Goal: Obtain resource: Obtain resource

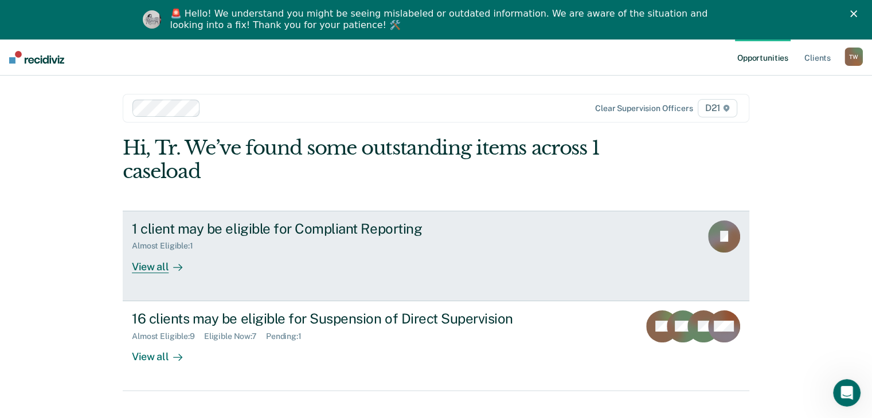
click at [379, 229] on div "1 client may be eligible for Compliant Reporting" at bounding box center [333, 229] width 402 height 17
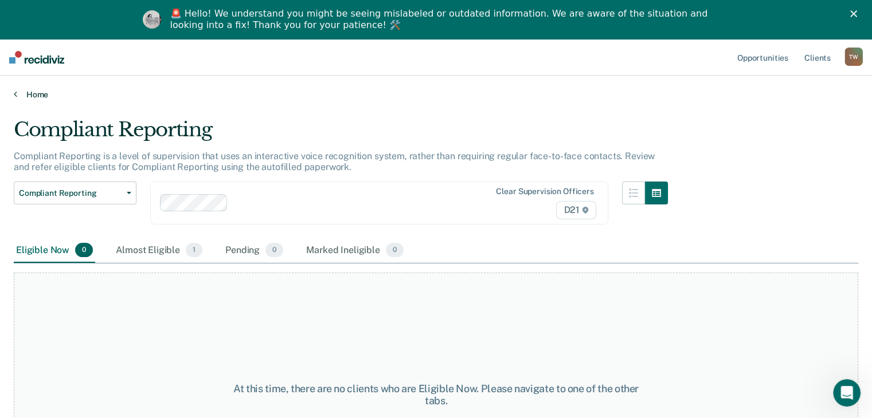
click at [18, 98] on link "Home" at bounding box center [436, 94] width 844 height 10
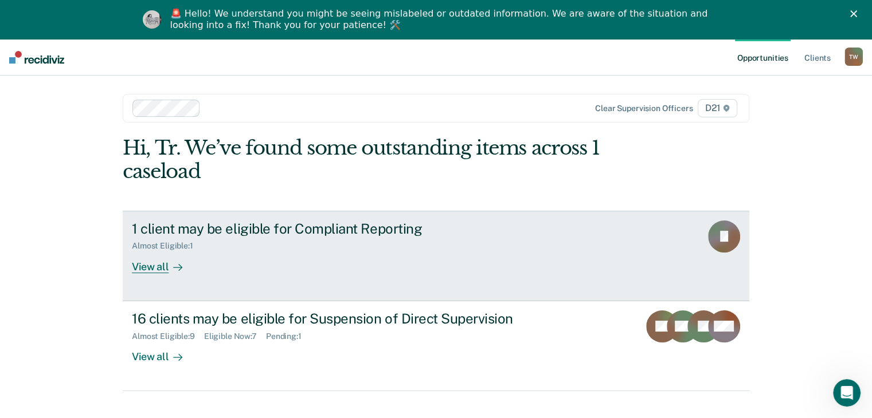
click at [156, 268] on div "View all" at bounding box center [164, 262] width 64 height 22
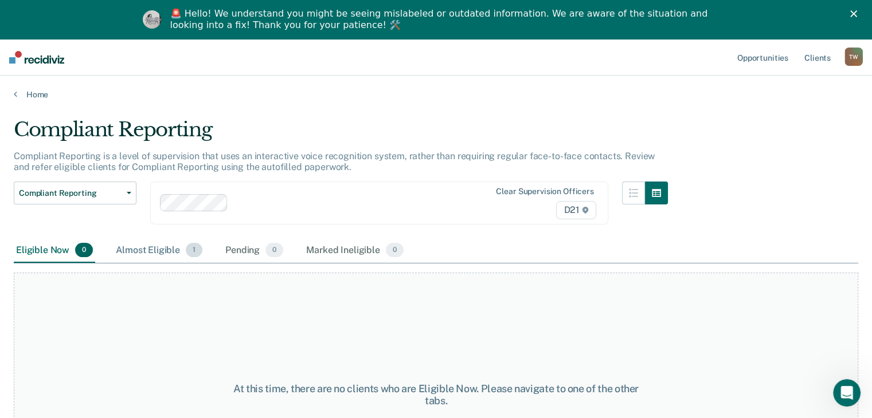
click at [192, 250] on span "1" at bounding box center [194, 250] width 17 height 15
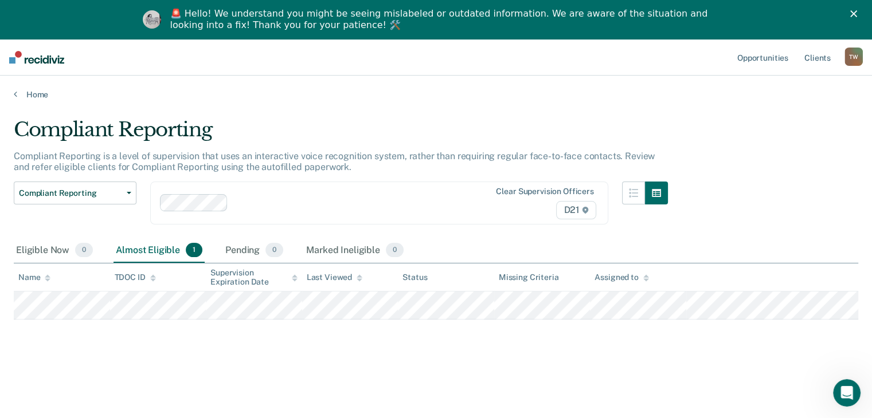
scroll to position [39, 0]
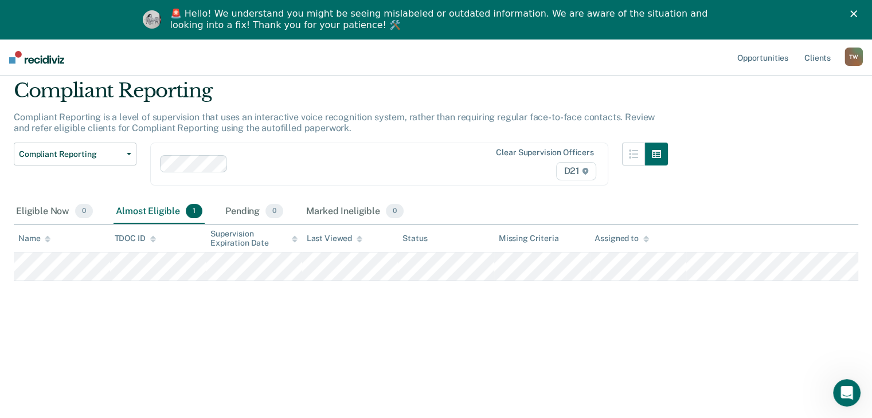
click at [857, 14] on icon "Close" at bounding box center [853, 13] width 7 height 7
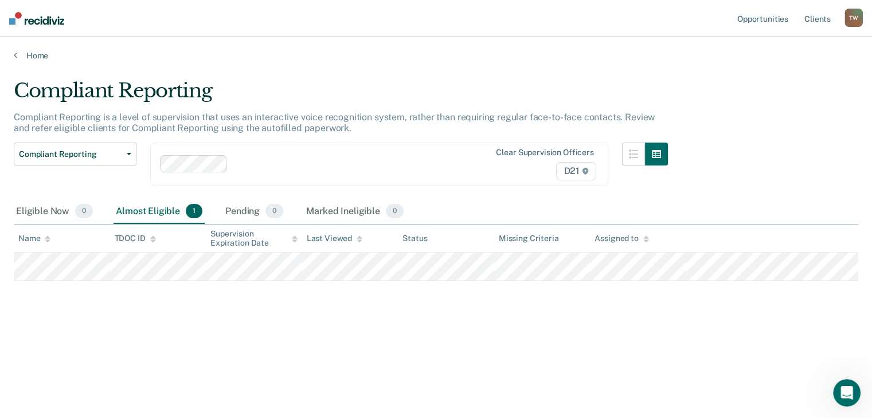
scroll to position [0, 0]
click at [18, 51] on link "Home" at bounding box center [440, 55] width 853 height 10
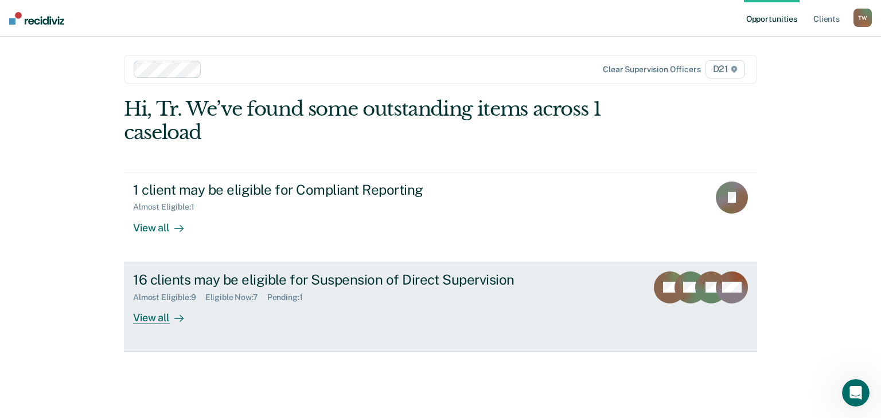
click at [170, 315] on div at bounding box center [177, 317] width 14 height 13
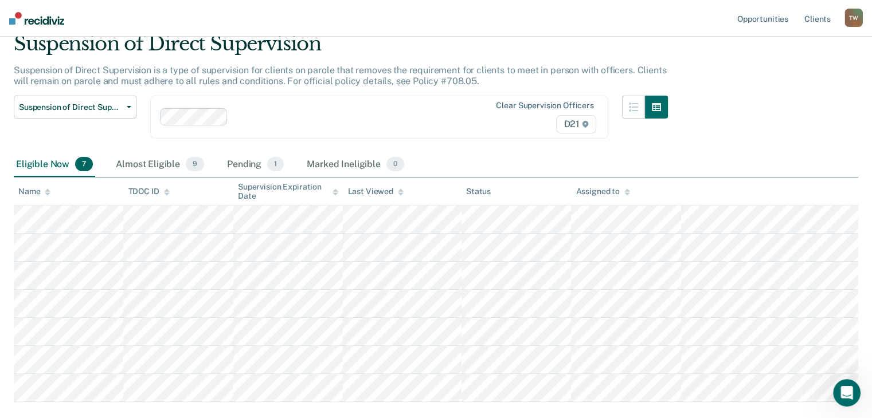
scroll to position [112, 0]
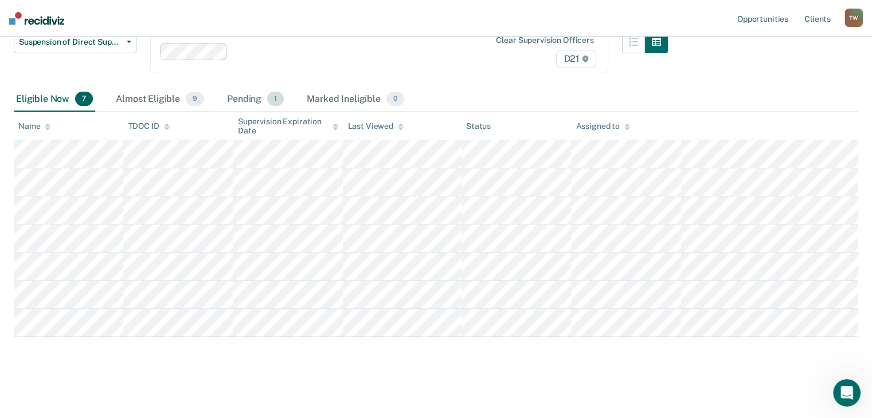
click at [255, 97] on div "Pending 1" at bounding box center [255, 99] width 61 height 25
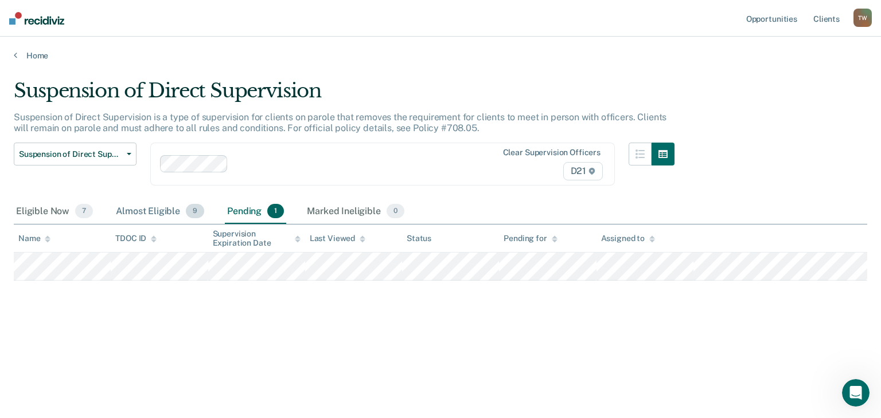
click at [131, 211] on div "Almost Eligible 9" at bounding box center [160, 211] width 93 height 25
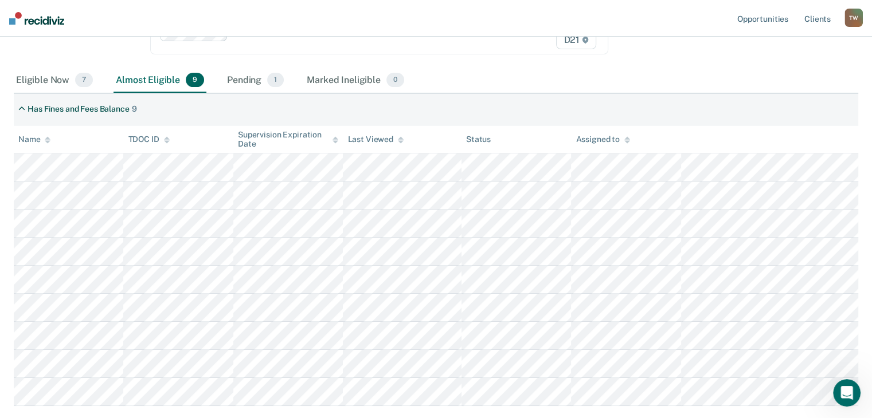
scroll to position [172, 0]
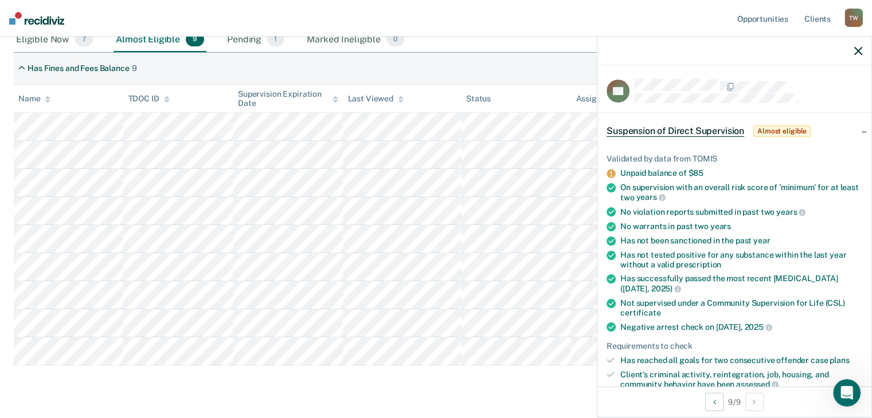
click at [565, 390] on div "Suspension of Direct Supervision Suspension of Direct Supervision is a type of …" at bounding box center [436, 153] width 844 height 492
click at [862, 50] on div at bounding box center [734, 51] width 274 height 29
click at [858, 49] on icon "button" at bounding box center [858, 51] width 8 height 8
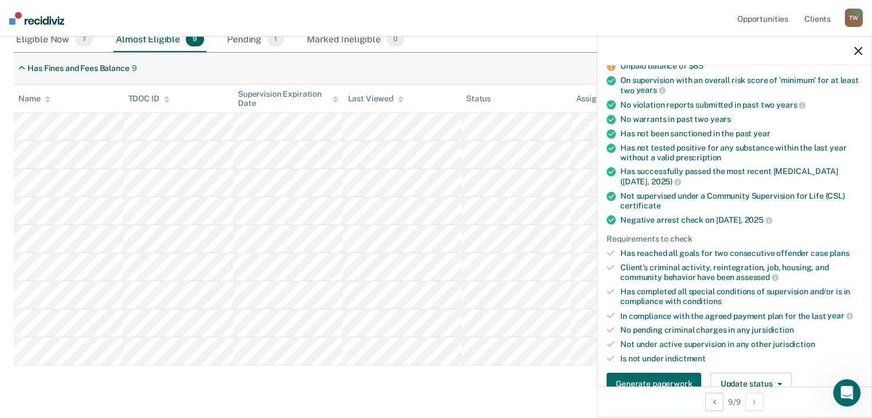
scroll to position [115, 0]
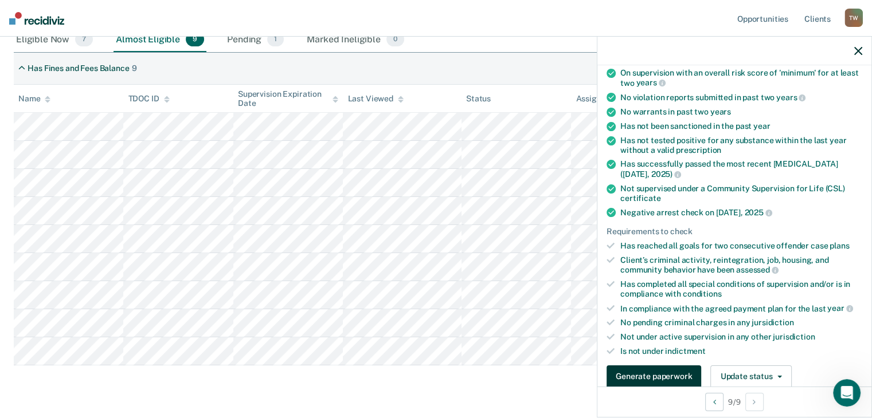
click at [633, 370] on button "Generate paperwork" at bounding box center [654, 377] width 95 height 23
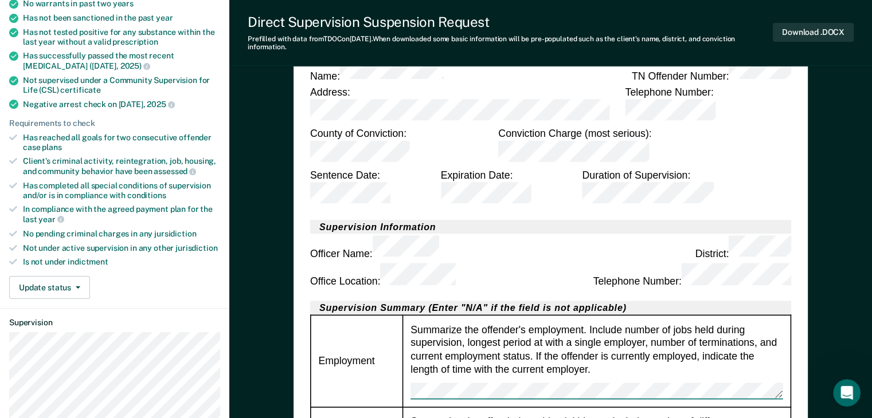
scroll to position [229, 0]
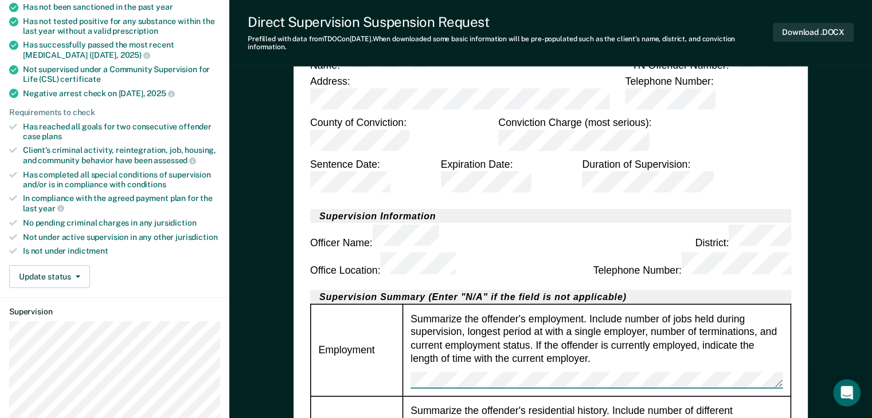
click at [557, 312] on div "Summarize the offender's employment. Include number of jobs held during supervi…" at bounding box center [596, 350] width 372 height 76
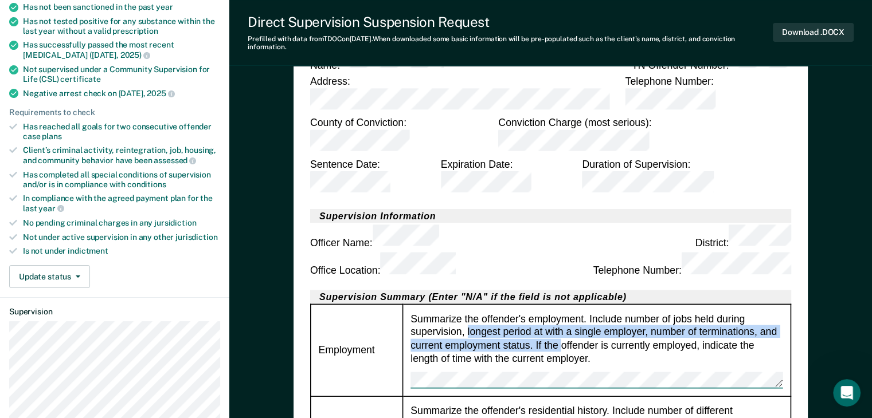
drag, startPoint x: 557, startPoint y: 239, endPoint x: 479, endPoint y: 223, distance: 79.0
click at [479, 312] on div "Summarize the offender's employment. Include number of jobs held during supervi…" at bounding box center [596, 350] width 372 height 76
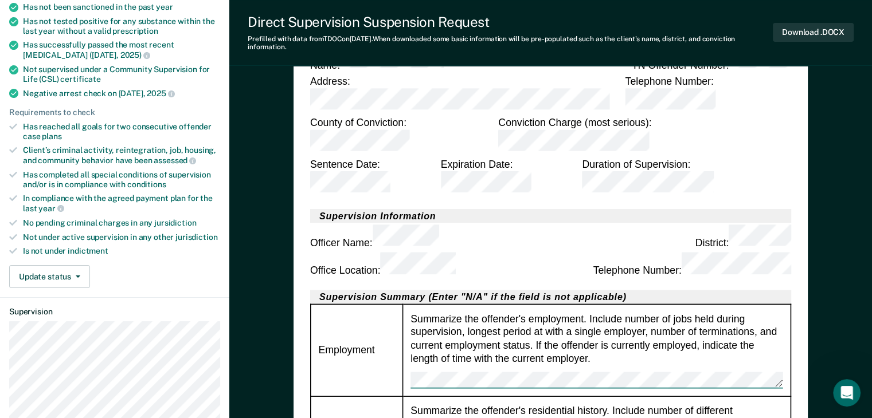
click at [507, 312] on div "Summarize the offender's employment. Include number of jobs held during supervi…" at bounding box center [596, 350] width 372 height 76
click at [801, 30] on button "Download .DOCX" at bounding box center [813, 32] width 81 height 19
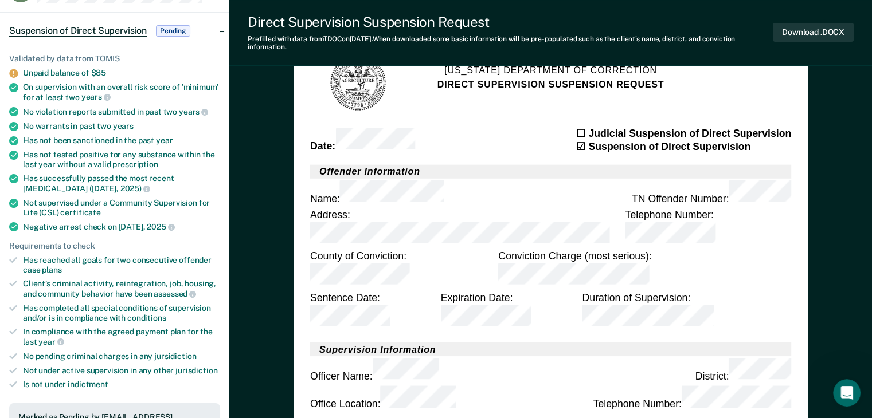
scroll to position [0, 0]
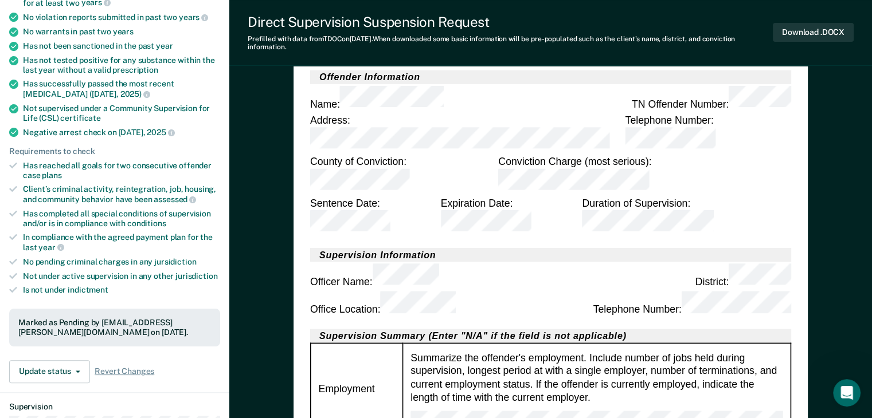
scroll to position [172, 0]
